Goal: Information Seeking & Learning: Learn about a topic

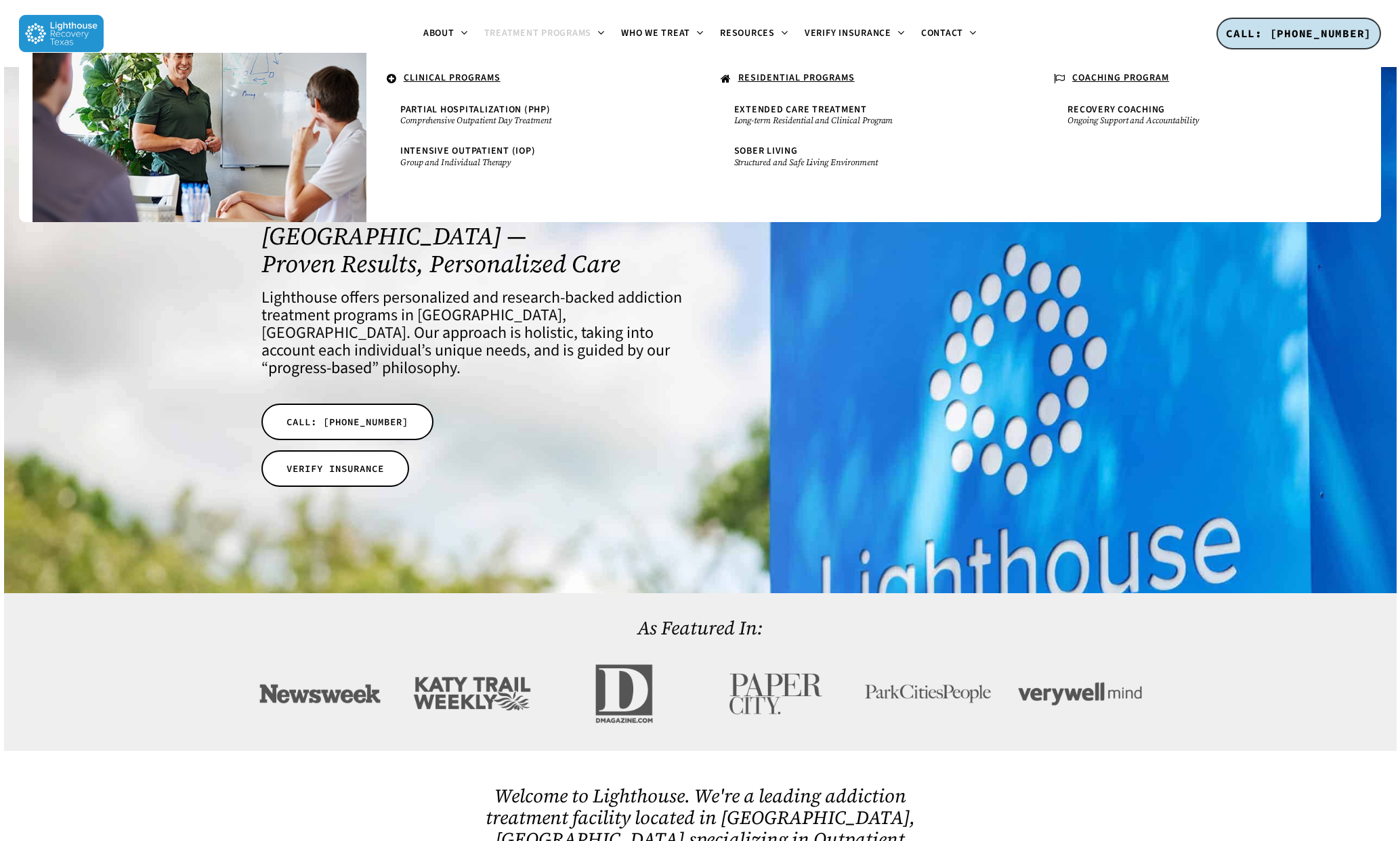
click at [535, 29] on span "Treatment Programs" at bounding box center [538, 33] width 108 height 14
click at [1111, 78] on u "COACHING PROGRAM" at bounding box center [1120, 77] width 97 height 14
click at [1108, 74] on u "COACHING PROGRAM" at bounding box center [1120, 77] width 97 height 14
click at [1108, 75] on u "COACHING PROGRAM" at bounding box center [1120, 77] width 97 height 14
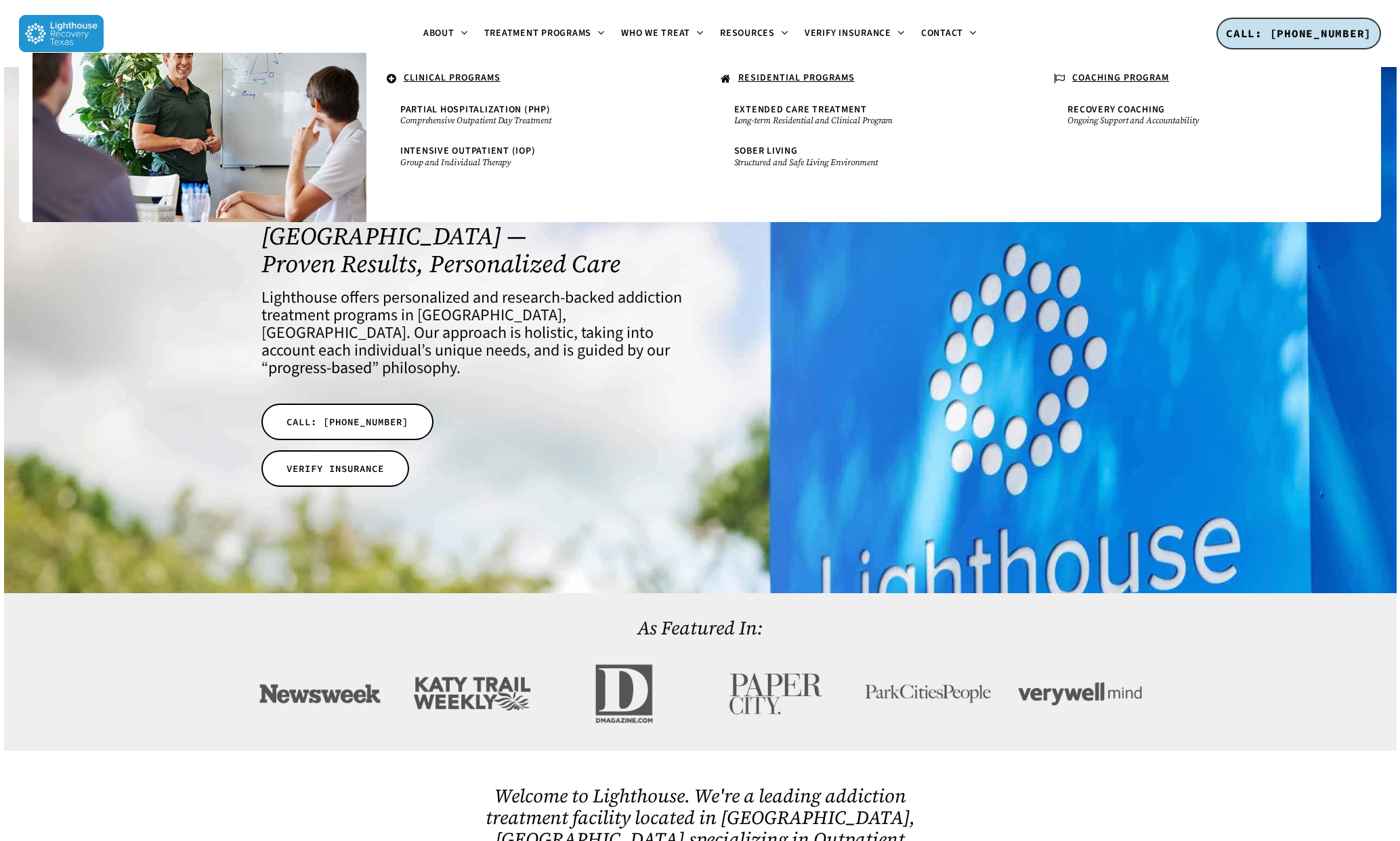
click at [1116, 75] on u "COACHING PROGRAM" at bounding box center [1120, 77] width 97 height 14
click at [1077, 75] on u "COACHING PROGRAM" at bounding box center [1120, 77] width 97 height 14
click at [1077, 75] on u "COACHING PROGRAM" at bounding box center [1120, 77] width 97 height 14
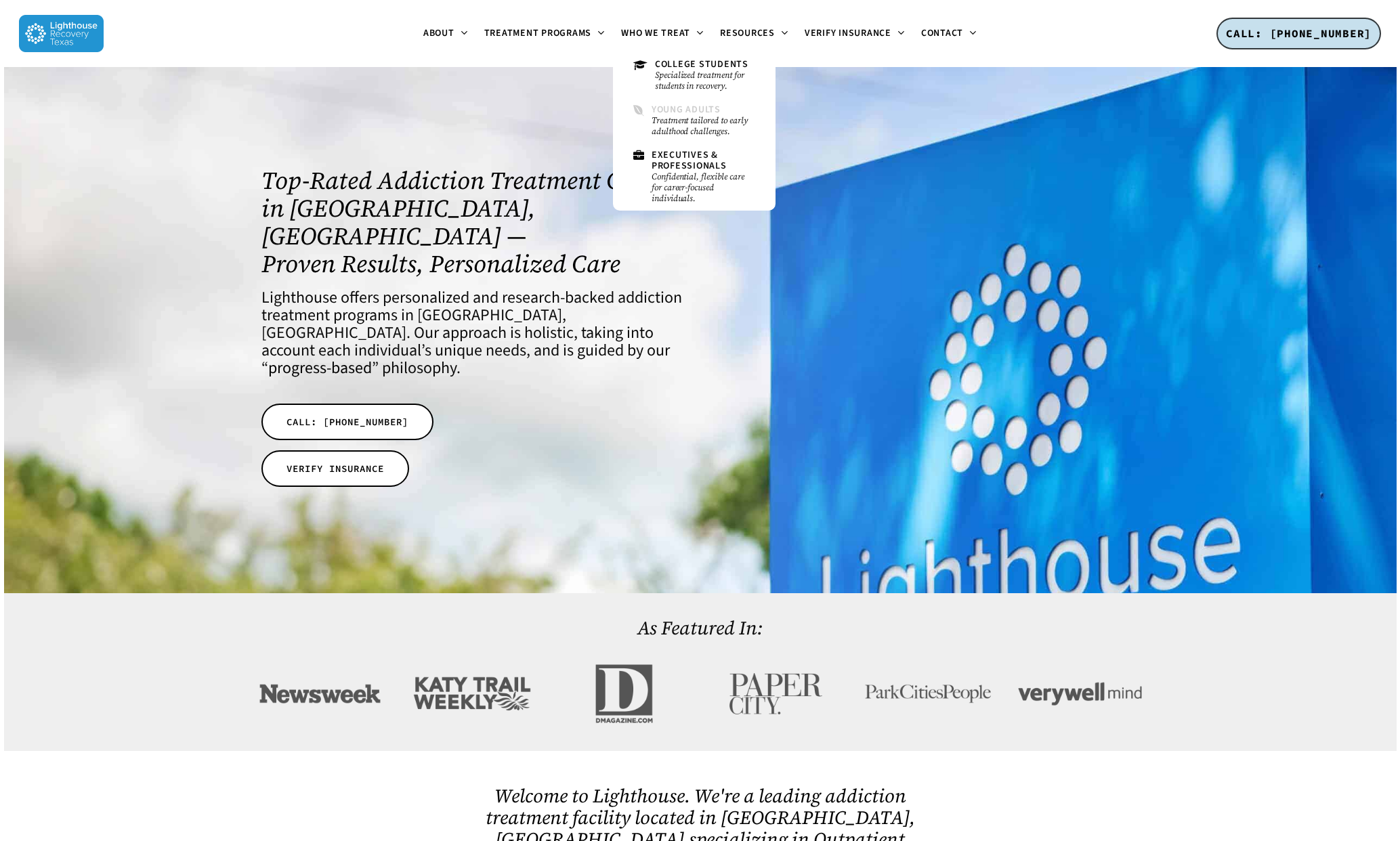
click at [677, 104] on span "Young Adults" at bounding box center [686, 110] width 69 height 14
